Goal: Find contact information: Find contact information

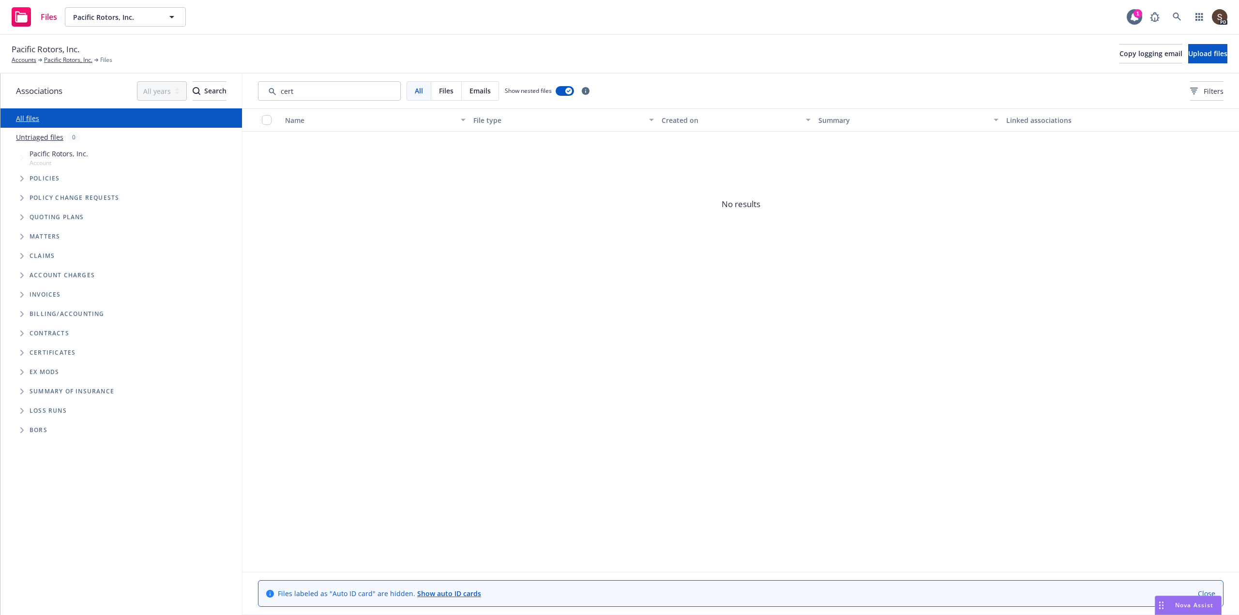
drag, startPoint x: 297, startPoint y: 91, endPoint x: 248, endPoint y: 87, distance: 48.6
click at [248, 87] on div "All Files Emails Show nested files Filters" at bounding box center [741, 91] width 997 height 35
type input "dep"
click at [60, 63] on link "Pacific Rotors, Inc." at bounding box center [68, 60] width 48 height 9
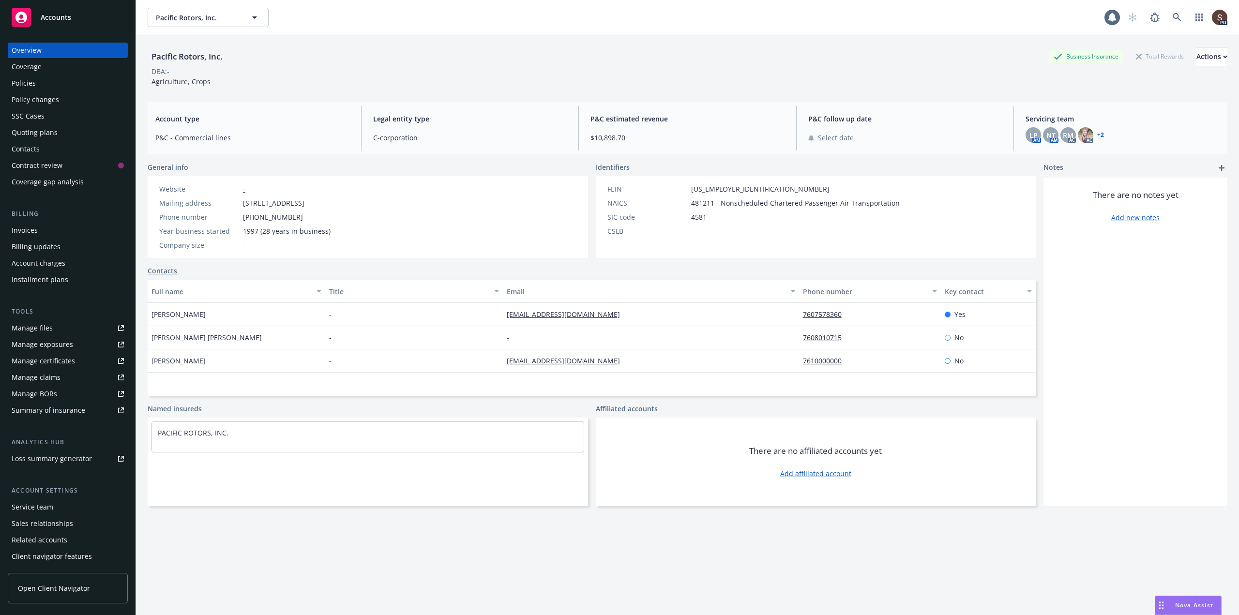
click at [22, 79] on div "Policies" at bounding box center [24, 83] width 24 height 15
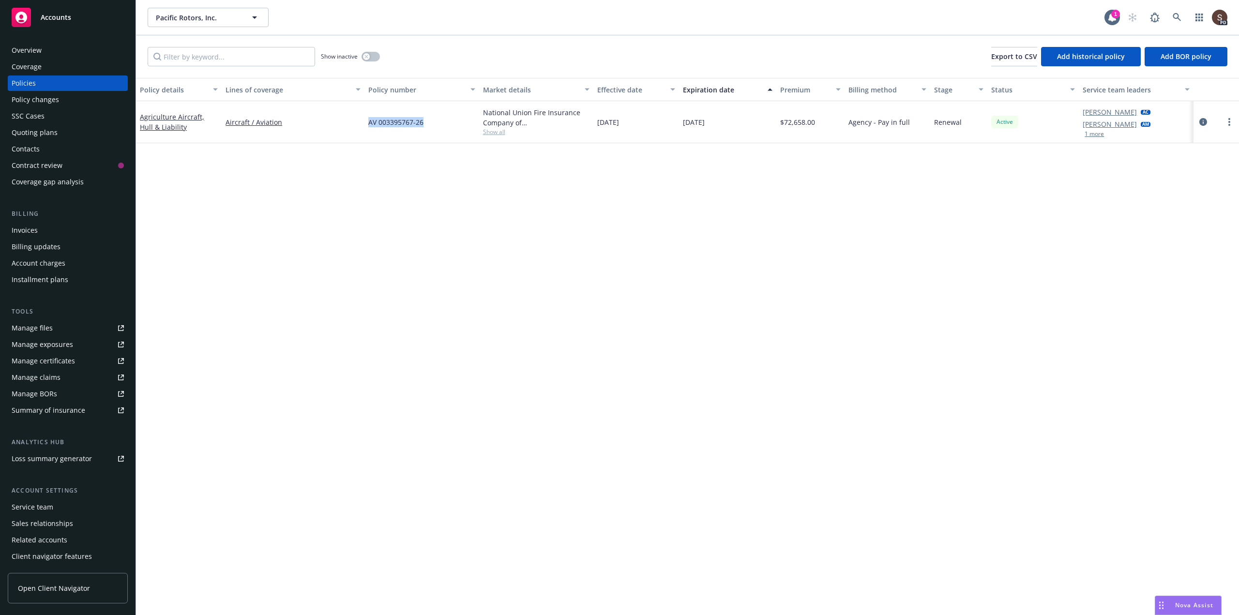
drag, startPoint x: 367, startPoint y: 124, endPoint x: 425, endPoint y: 122, distance: 58.1
click at [425, 122] on div "AV 003395767-26" at bounding box center [421, 122] width 114 height 42
copy span "AV 003395767-26"
click at [34, 328] on div "Manage files" at bounding box center [32, 327] width 41 height 15
click at [32, 147] on div "Contacts" at bounding box center [26, 148] width 28 height 15
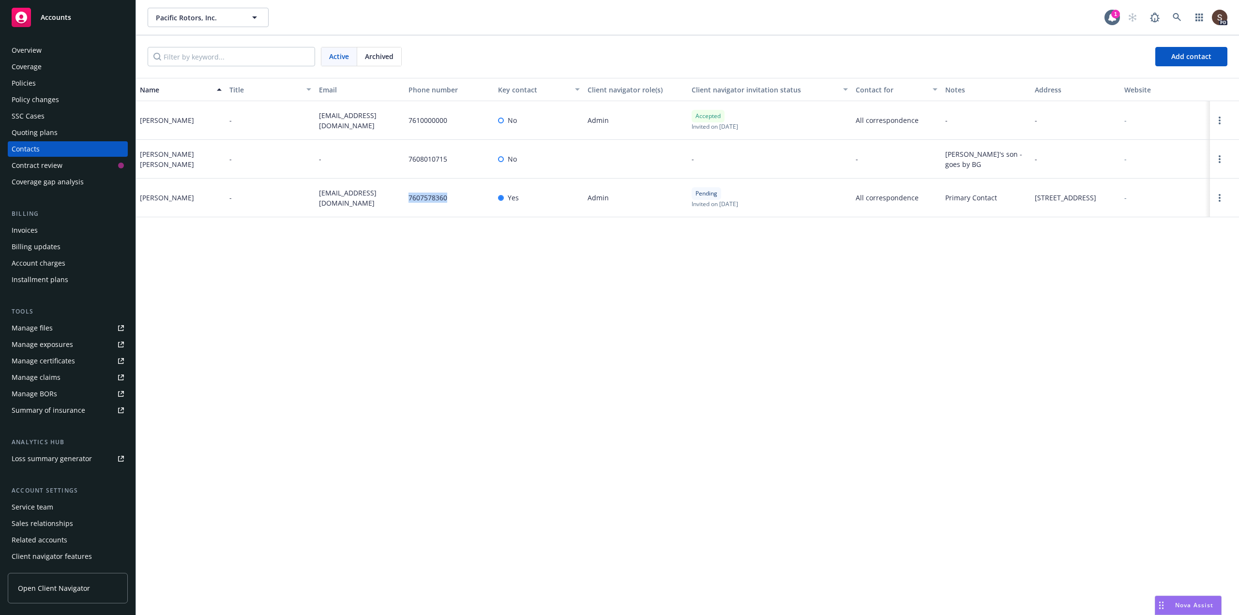
drag, startPoint x: 408, startPoint y: 197, endPoint x: 454, endPoint y: 199, distance: 46.0
click at [454, 199] on div "7607578360" at bounding box center [450, 198] width 90 height 39
copy span "7607578360"
click at [42, 326] on div "Manage files" at bounding box center [32, 327] width 41 height 15
